Goal: Submit feedback/report problem

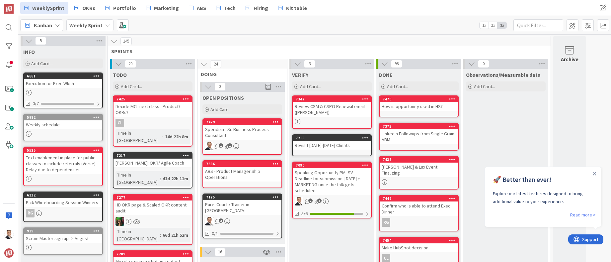
scroll to position [213, 0]
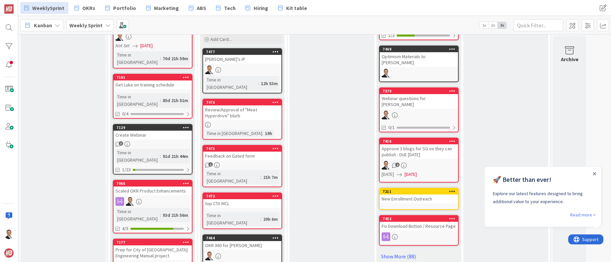
click at [240, 151] on div "Feedback on Gated form" at bounding box center [242, 155] width 78 height 9
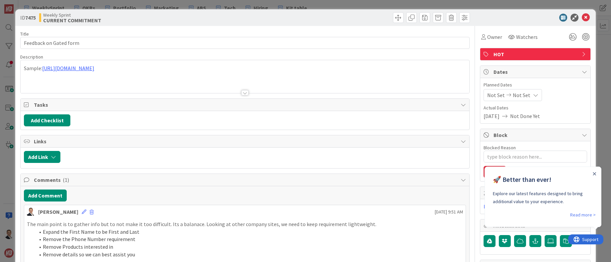
type textarea "x"
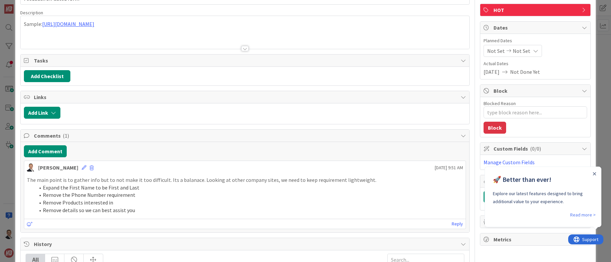
scroll to position [45, 0]
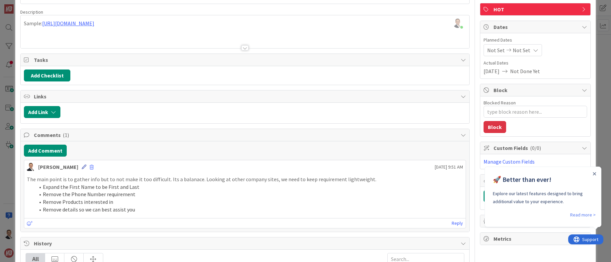
click at [82, 167] on icon at bounding box center [84, 166] width 5 height 5
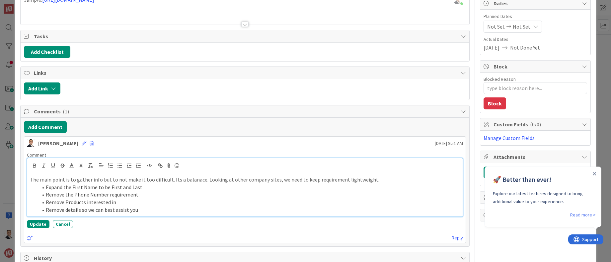
scroll to position [70, 0]
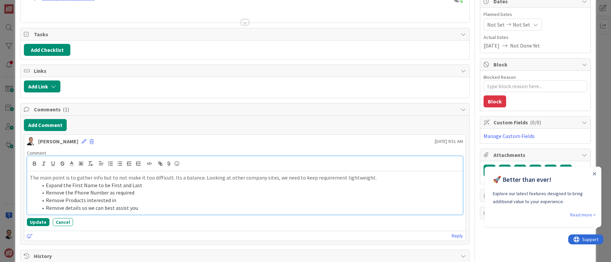
click at [154, 190] on li "Remove the Phone Number as required" at bounding box center [249, 193] width 422 height 8
drag, startPoint x: 128, startPoint y: 201, endPoint x: 133, endPoint y: 201, distance: 5.3
click at [128, 201] on li "Remove Products interested in" at bounding box center [249, 200] width 422 height 8
click at [134, 194] on li "Remove the Phone Number as required" at bounding box center [249, 193] width 422 height 8
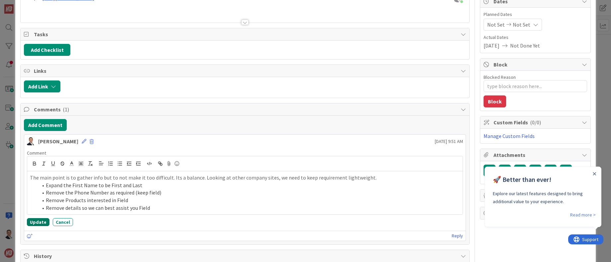
click at [44, 221] on button "Update" at bounding box center [38, 222] width 23 height 8
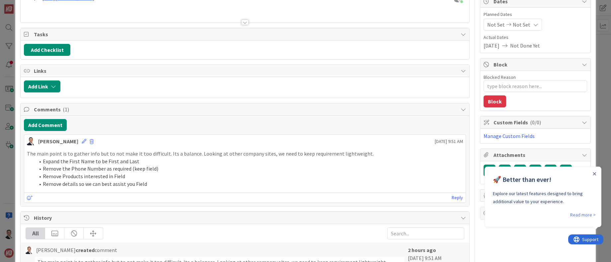
type textarea "x"
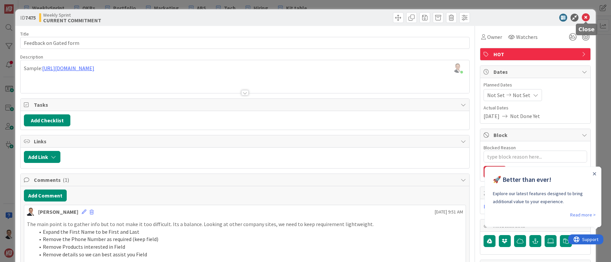
click at [587, 16] on icon at bounding box center [586, 18] width 8 height 8
